Goal: Task Accomplishment & Management: Use online tool/utility

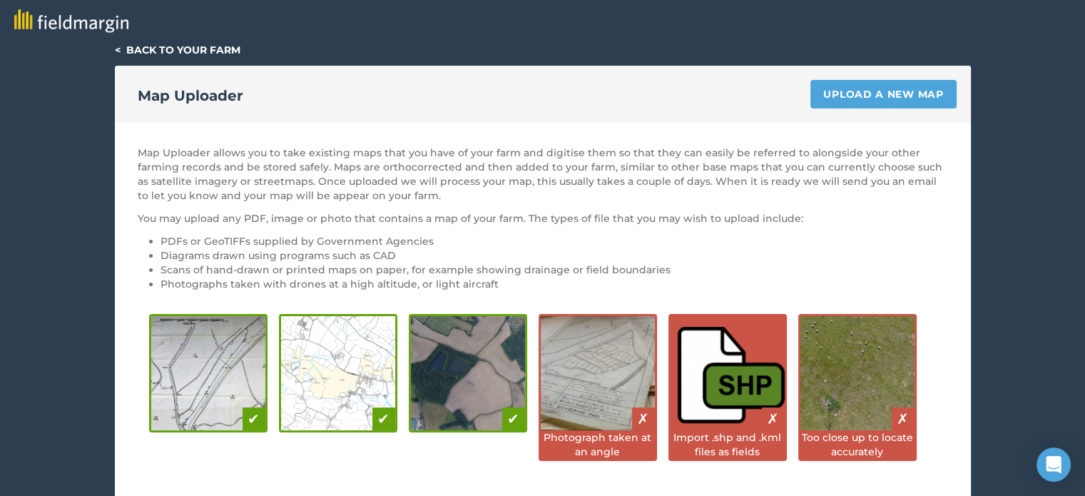
click at [118, 46] on link "< Back to your farm" at bounding box center [178, 50] width 126 height 13
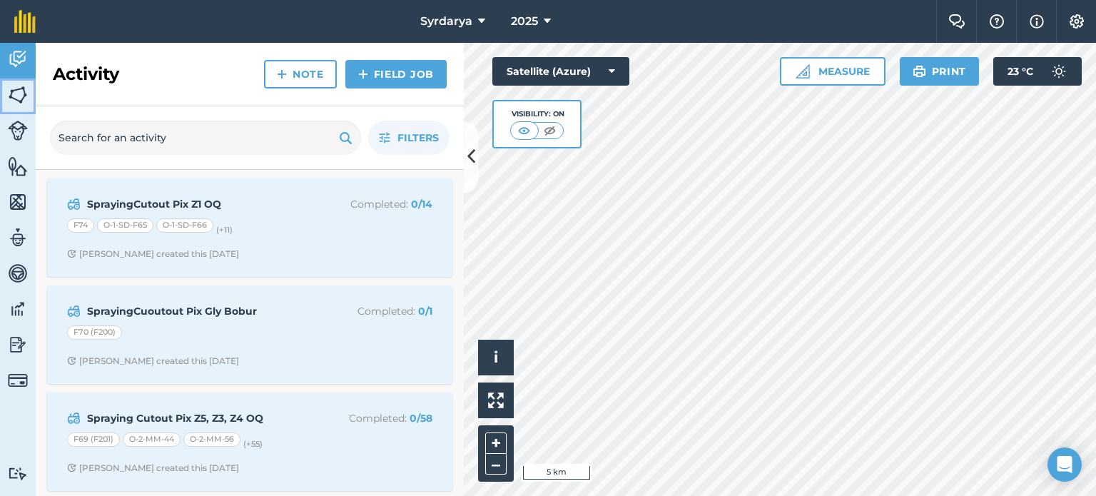
click at [22, 96] on img at bounding box center [18, 94] width 20 height 21
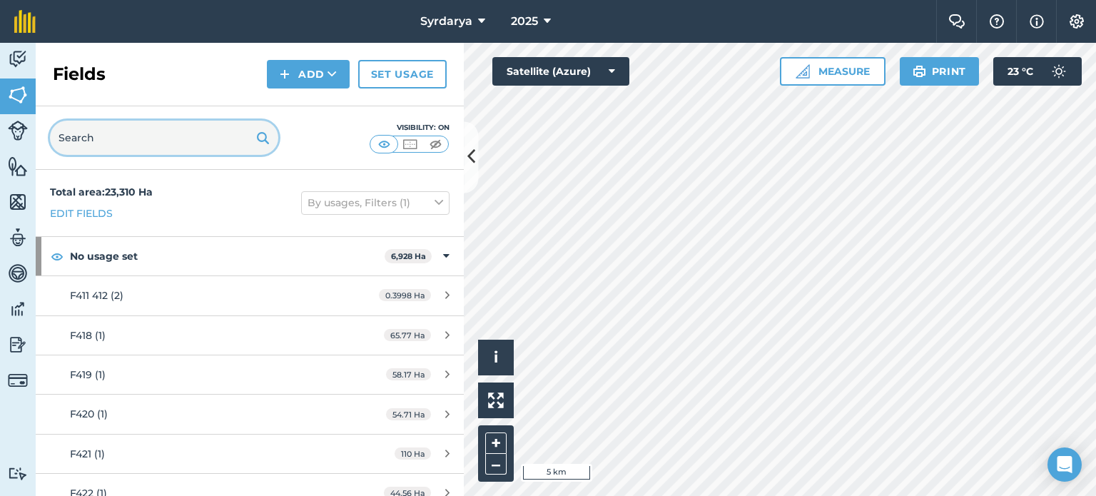
click at [120, 139] on input "text" at bounding box center [164, 138] width 228 height 34
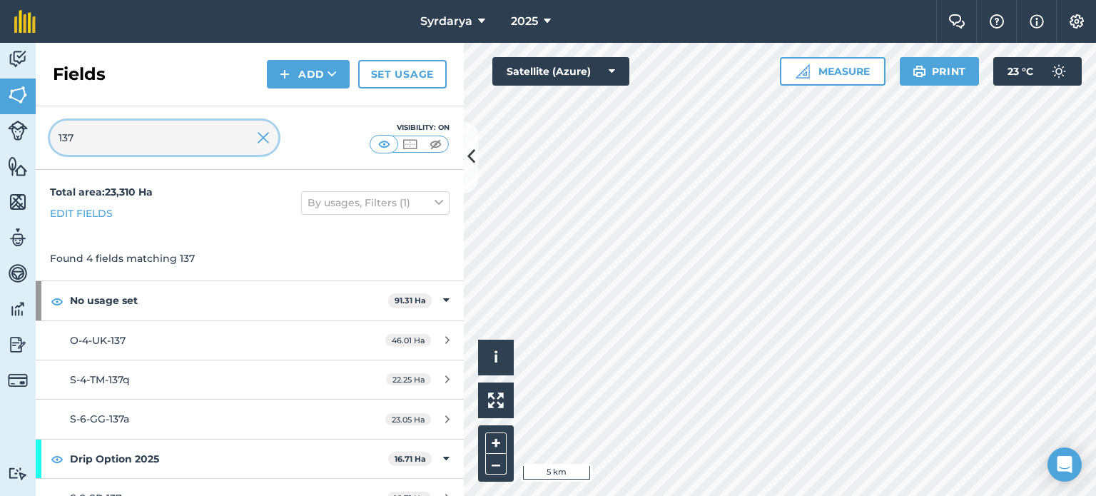
type input "137"
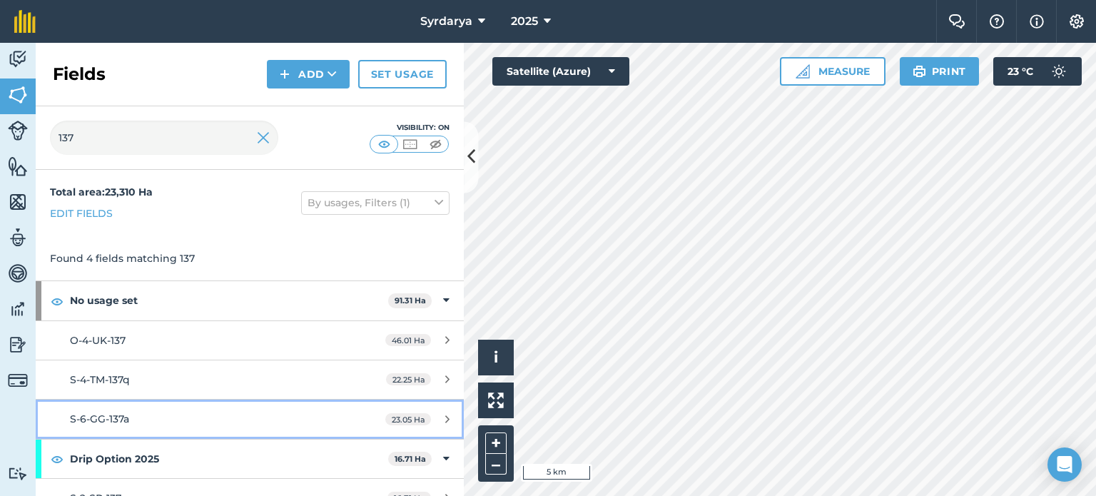
click at [162, 416] on div "S-6-GG-137a" at bounding box center [204, 419] width 268 height 16
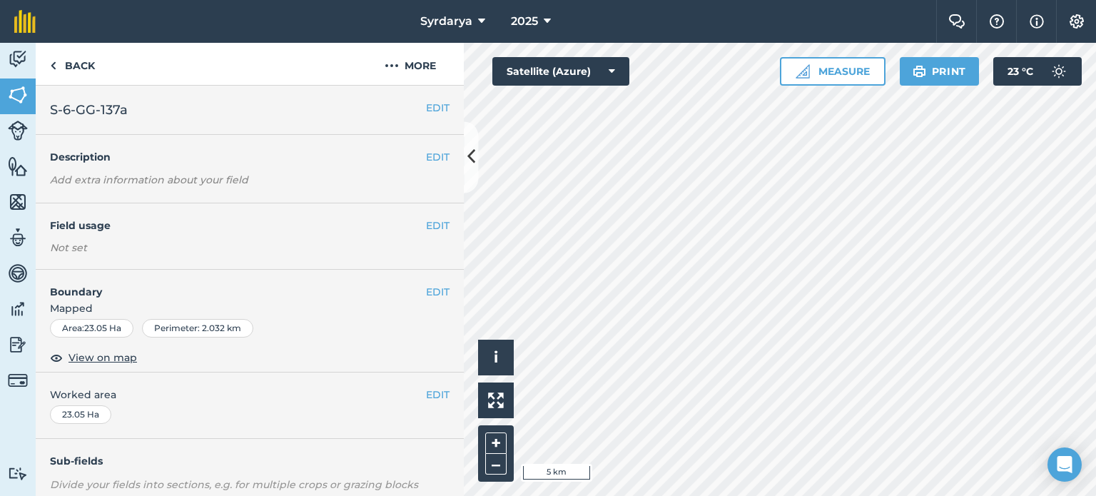
scroll to position [211, 0]
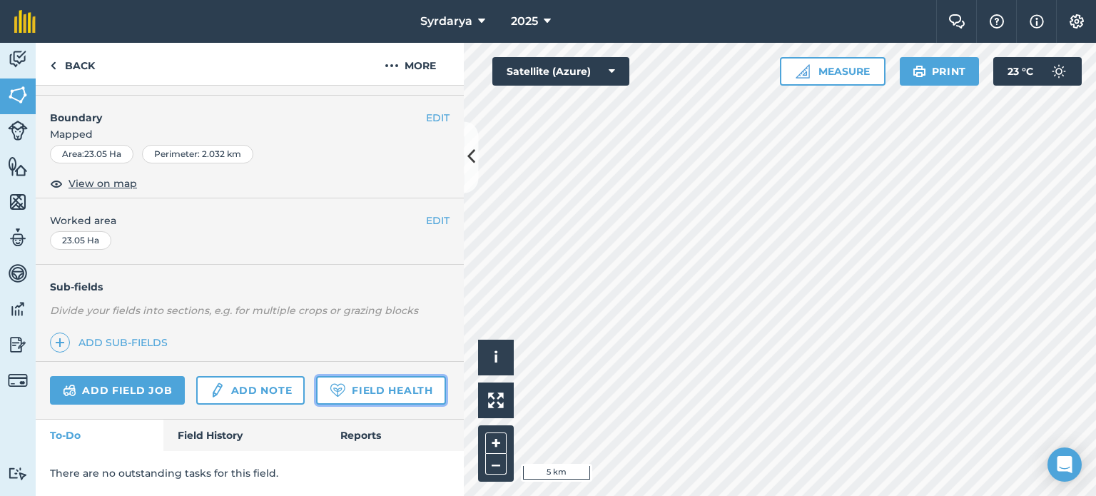
click at [316, 392] on link "Field Health" at bounding box center [380, 390] width 129 height 29
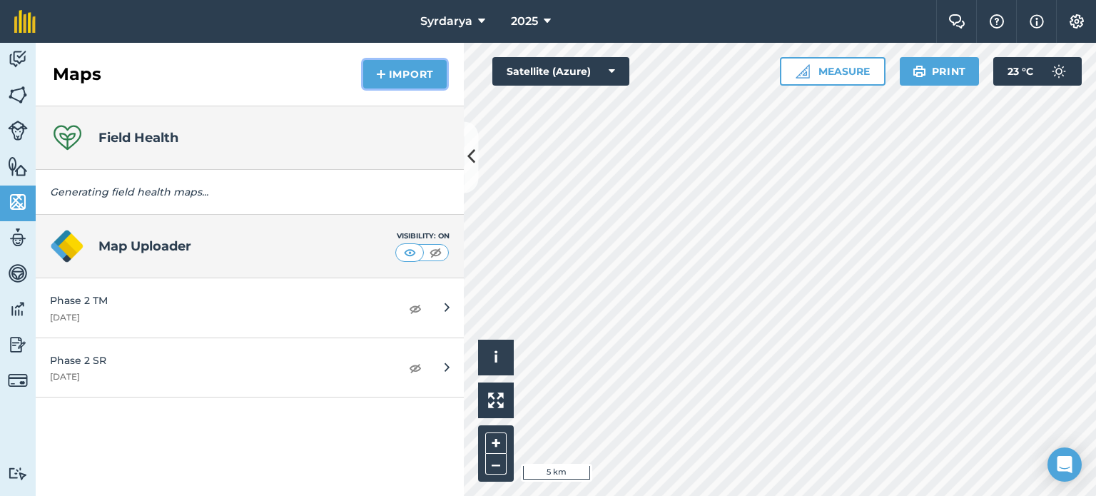
click at [394, 73] on button "Import" at bounding box center [404, 74] width 83 height 29
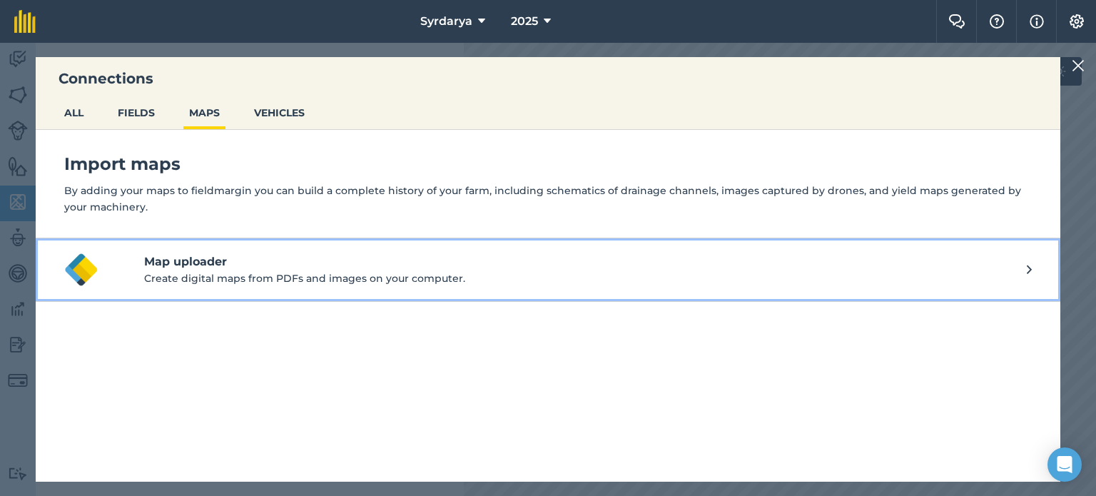
click at [944, 250] on button "Map uploader Create digital maps from PDFs and images on your computer." at bounding box center [548, 269] width 1024 height 63
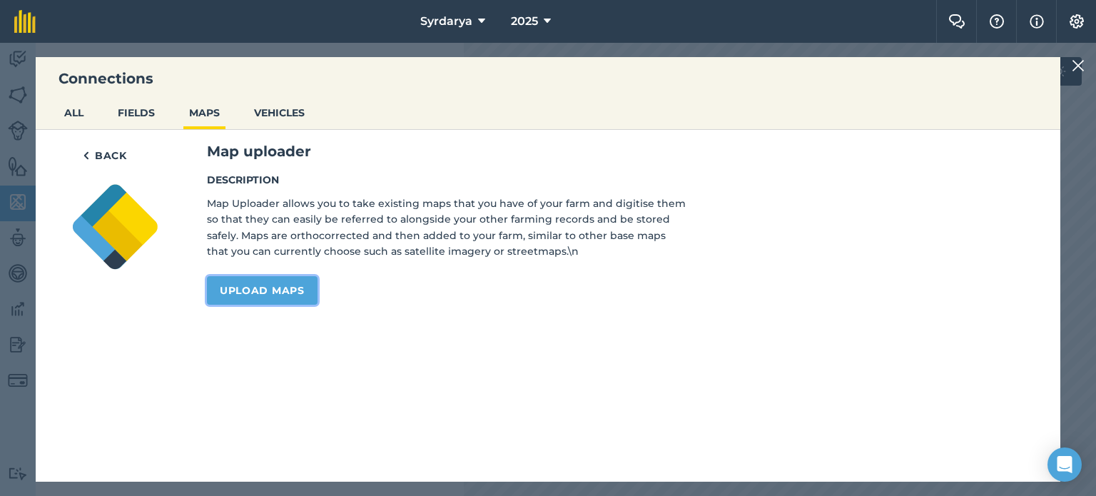
click at [289, 279] on link "Upload maps" at bounding box center [262, 290] width 111 height 29
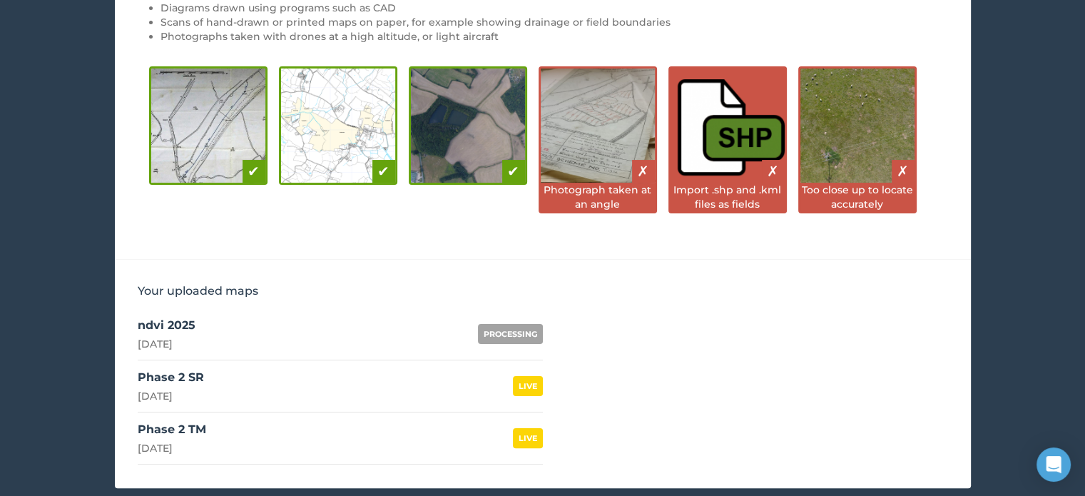
scroll to position [248, 0]
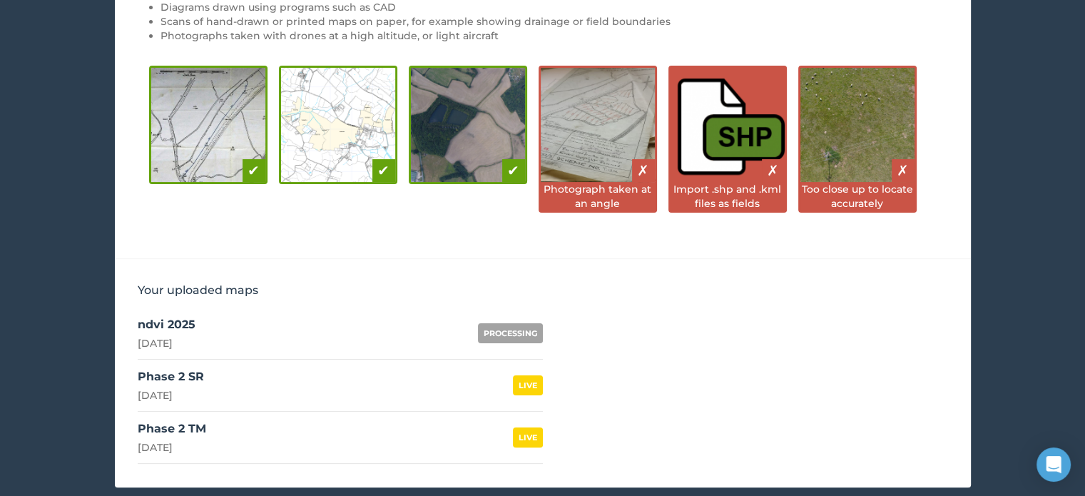
click at [173, 320] on div "ndvi 2025" at bounding box center [167, 324] width 58 height 17
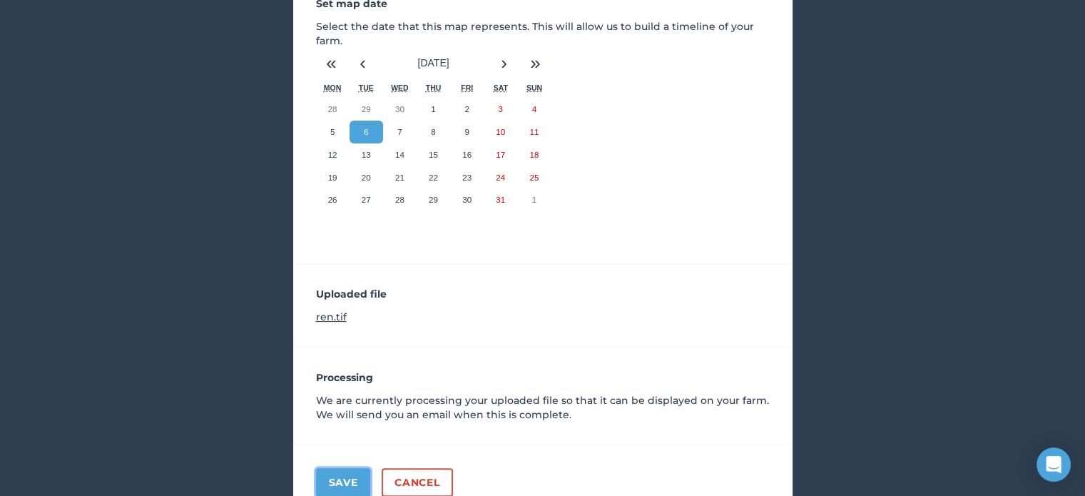
click at [337, 484] on button "Save" at bounding box center [343, 482] width 55 height 29
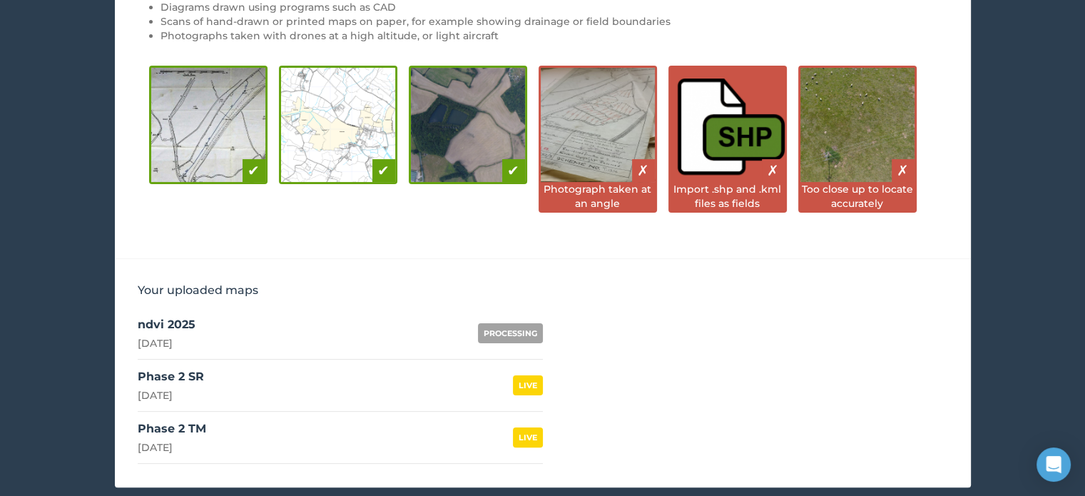
click at [509, 327] on div "PROCESSING" at bounding box center [510, 333] width 65 height 20
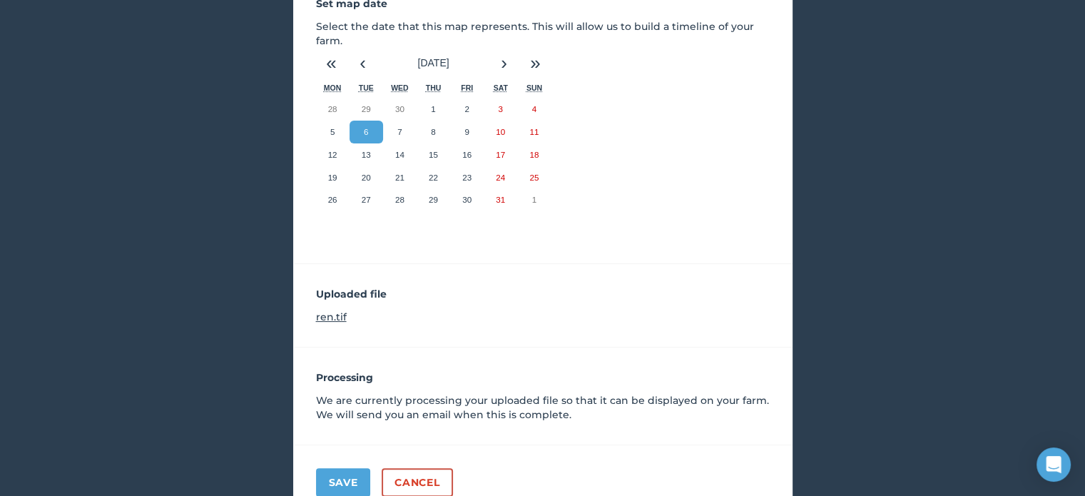
click at [509, 327] on div "Uploaded file ren.tif" at bounding box center [542, 305] width 499 height 83
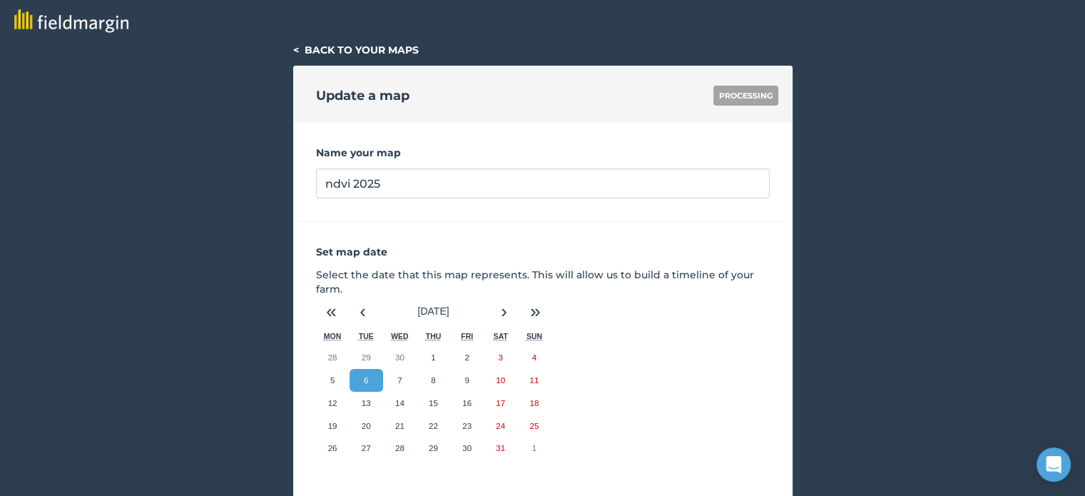
click at [300, 48] on link "< Back to your maps" at bounding box center [356, 50] width 126 height 13
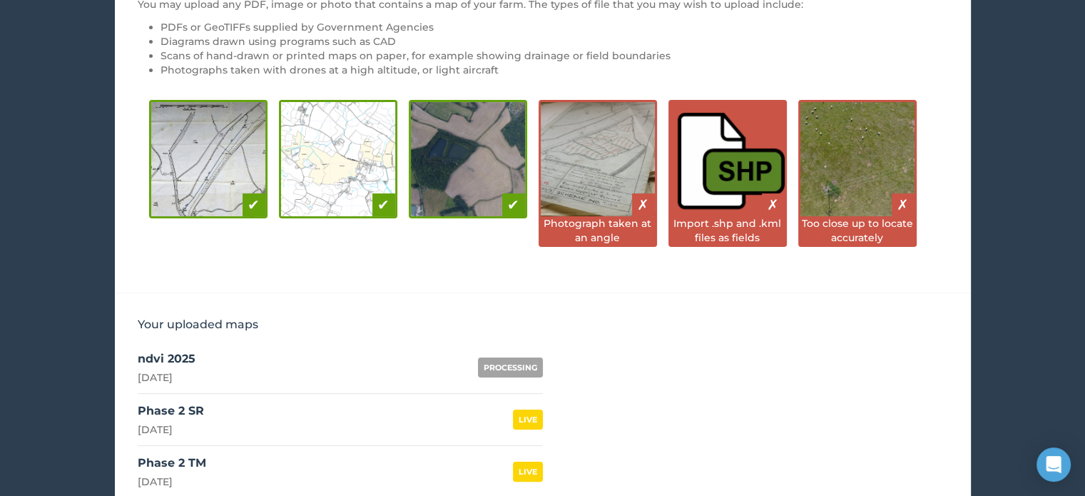
scroll to position [212, 0]
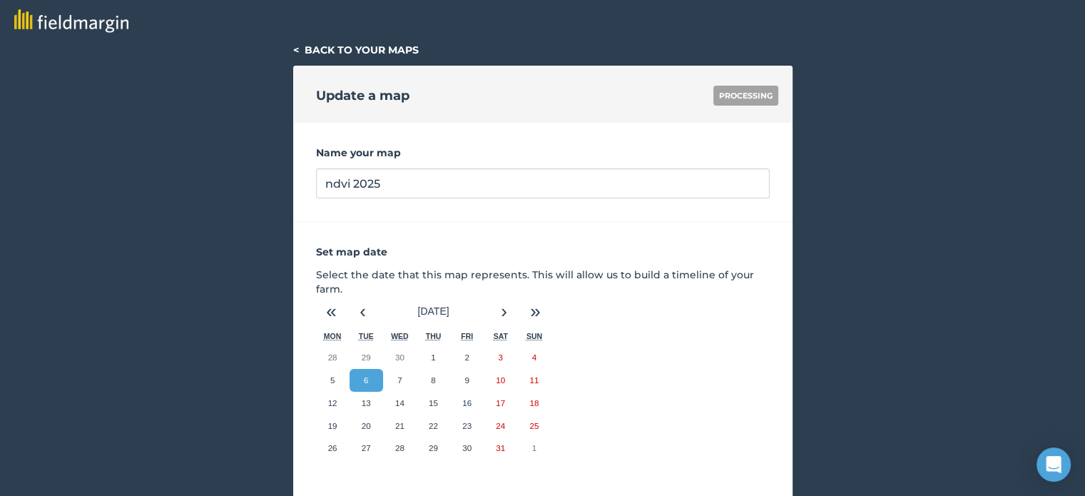
scroll to position [248, 0]
click at [327, 46] on link "< Back to your maps" at bounding box center [356, 50] width 126 height 13
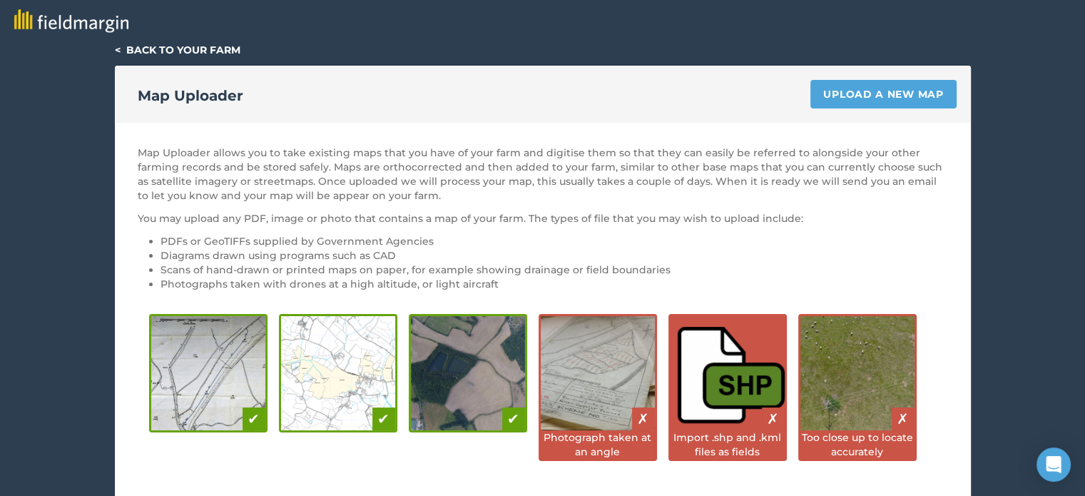
click at [220, 46] on link "< Back to your farm" at bounding box center [178, 50] width 126 height 13
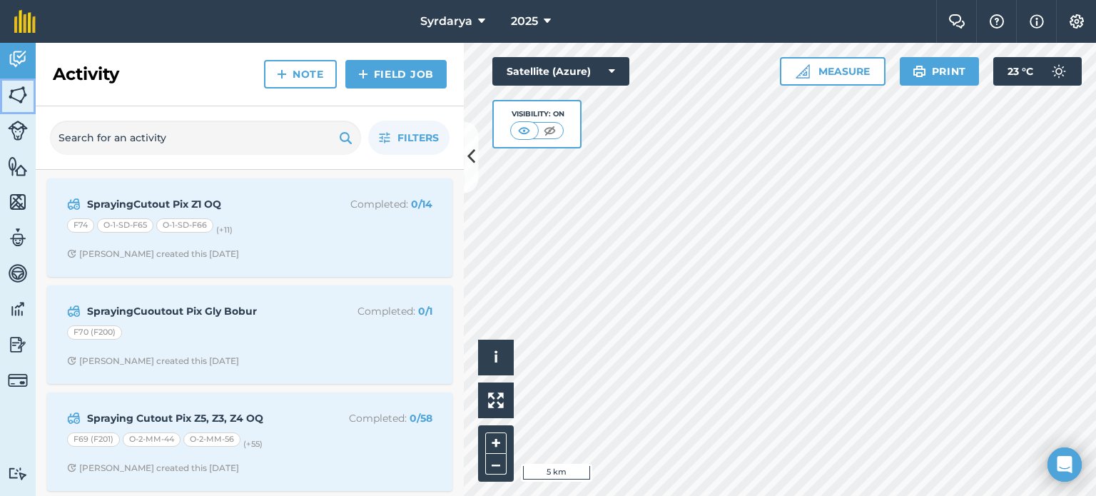
click at [22, 99] on img at bounding box center [18, 94] width 20 height 21
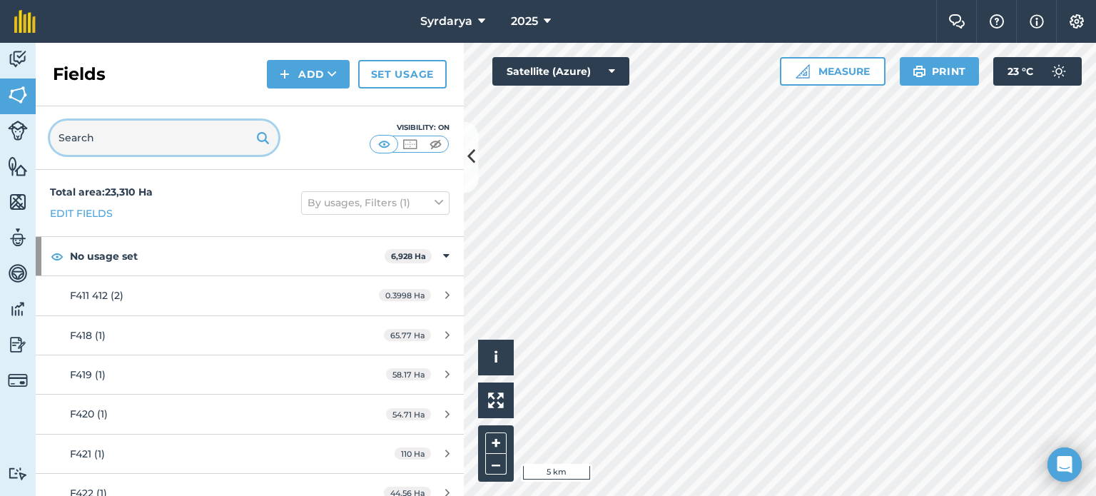
click at [183, 122] on input "text" at bounding box center [164, 138] width 228 height 34
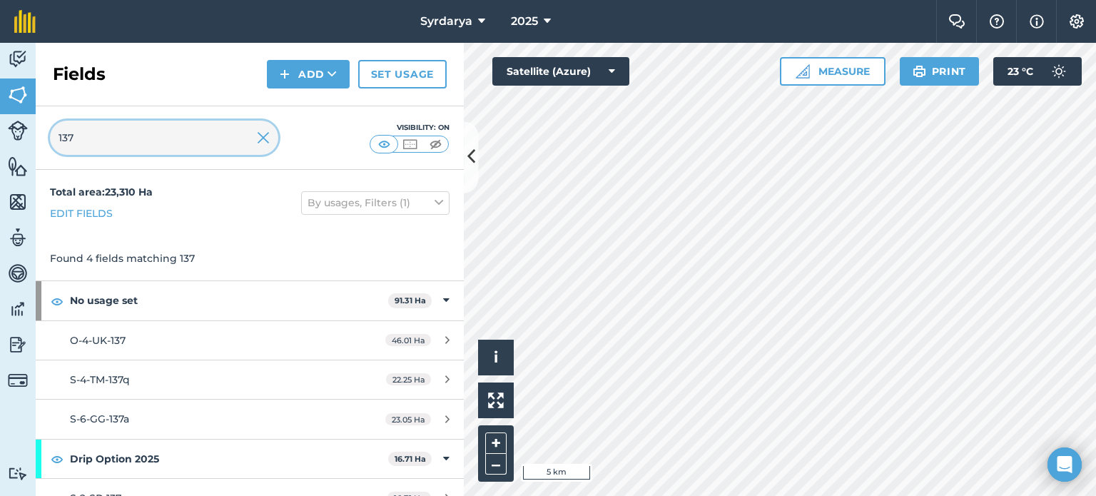
type input "137"
